Goal: Information Seeking & Learning: Find specific page/section

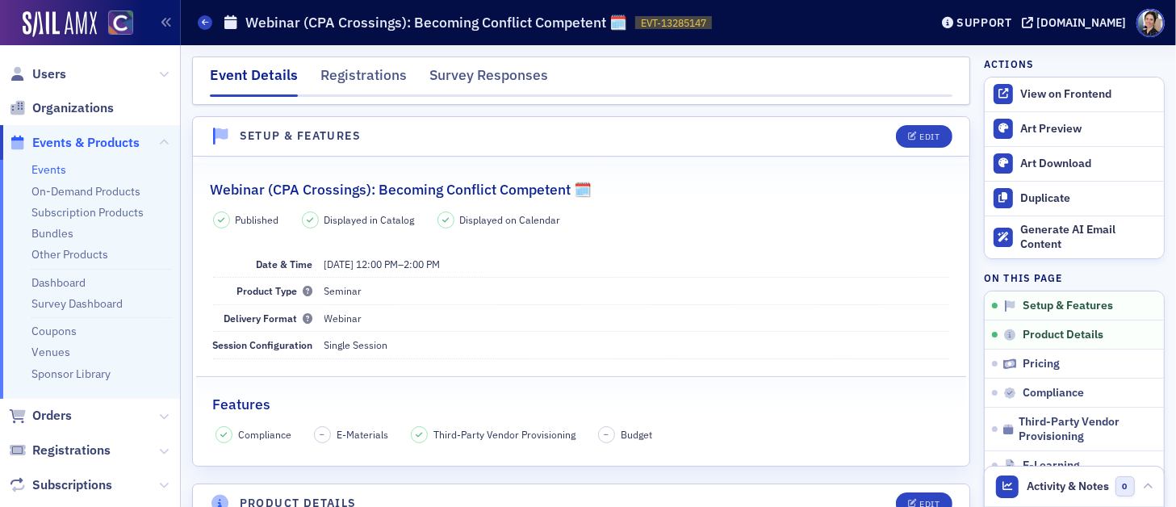
click at [88, 147] on span "Events & Products" at bounding box center [85, 143] width 107 height 18
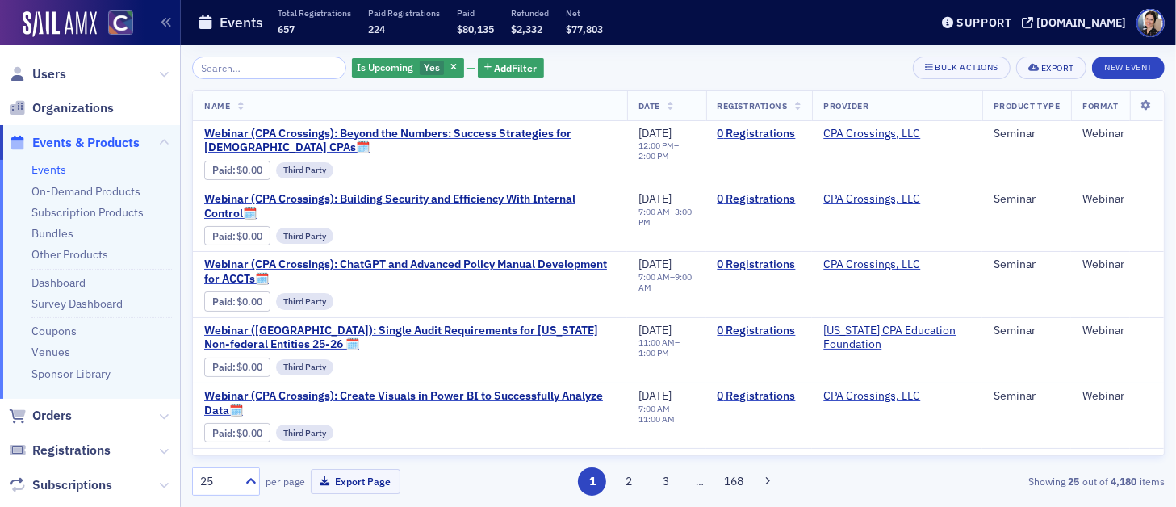
click at [229, 71] on input "search" at bounding box center [269, 68] width 154 height 23
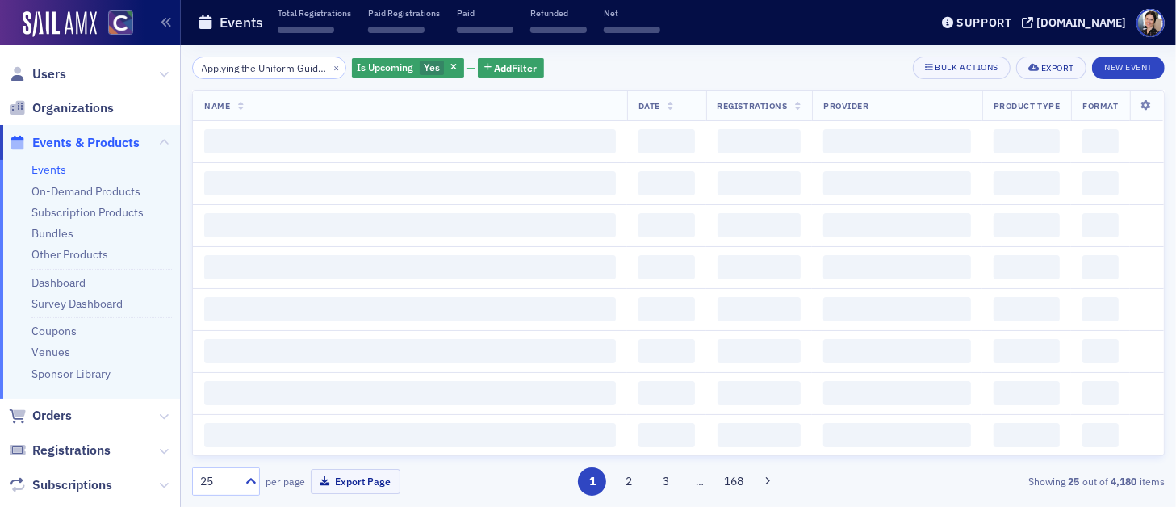
scroll to position [0, 29]
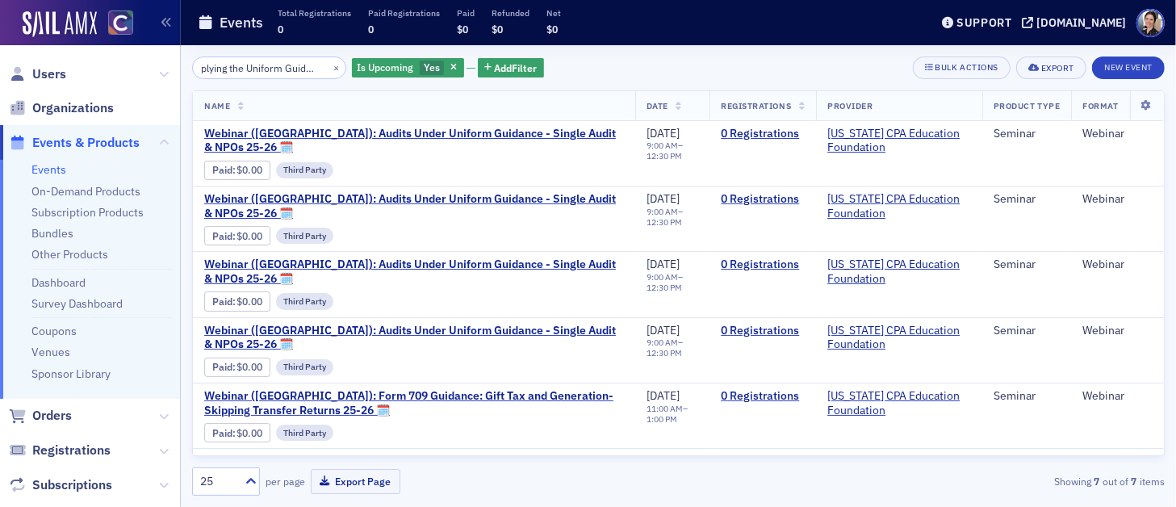
type input "Applying the Uniform Guidance"
click at [329, 68] on button "×" at bounding box center [336, 67] width 15 height 15
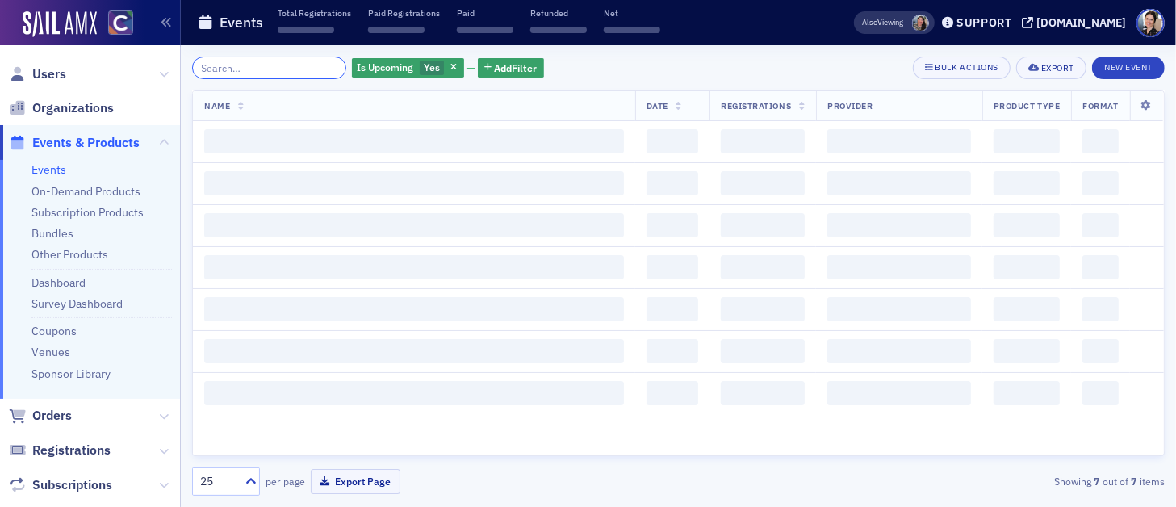
click at [299, 70] on input "search" at bounding box center [269, 68] width 154 height 23
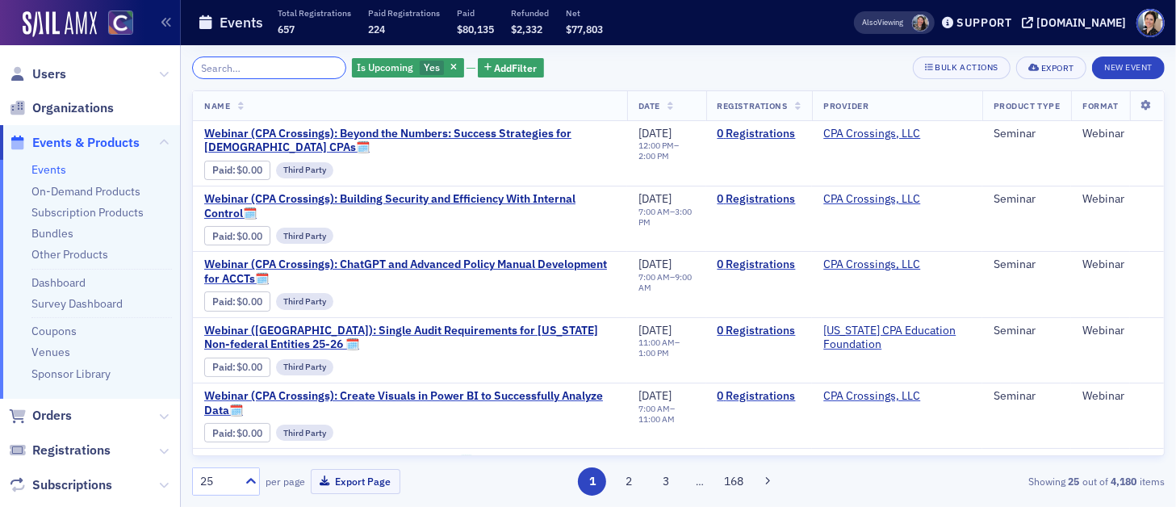
paste input "uditing, Assurance, and Ethics Update"
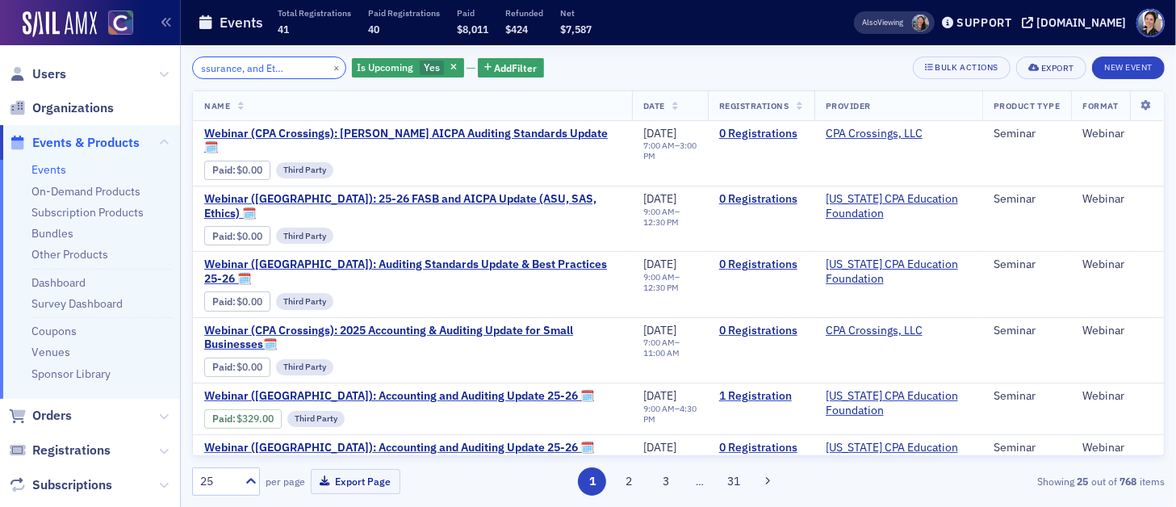
type input "uditing, Assurance, and Ethics Update"
